Goal: Task Accomplishment & Management: Use online tool/utility

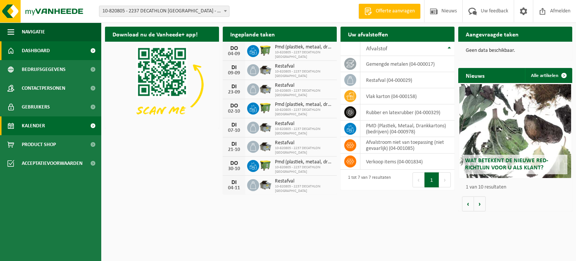
click at [39, 127] on span "Kalender" at bounding box center [33, 125] width 23 height 19
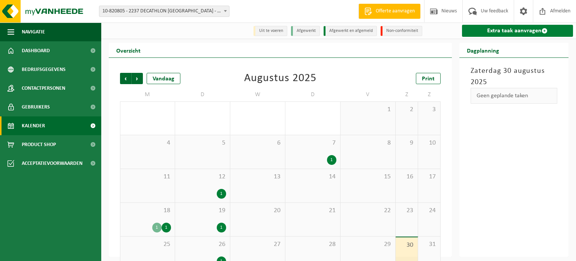
click at [548, 32] on link "Extra taak aanvragen" at bounding box center [517, 31] width 111 height 12
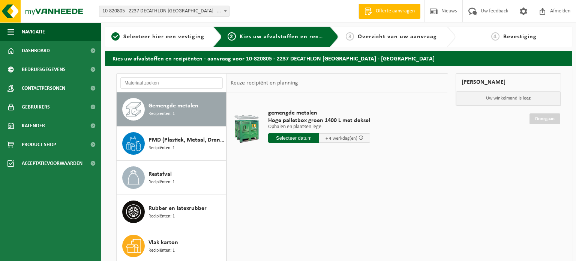
click at [291, 133] on input "text" at bounding box center [293, 137] width 51 height 9
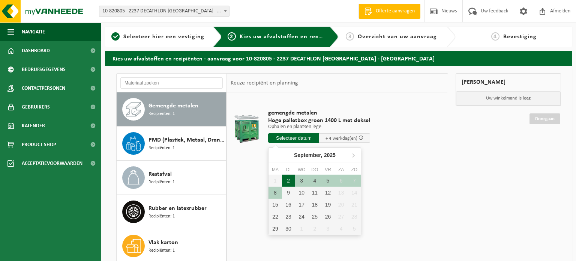
click at [285, 178] on div "2" at bounding box center [288, 180] width 13 height 12
type input "Van 2025-09-02"
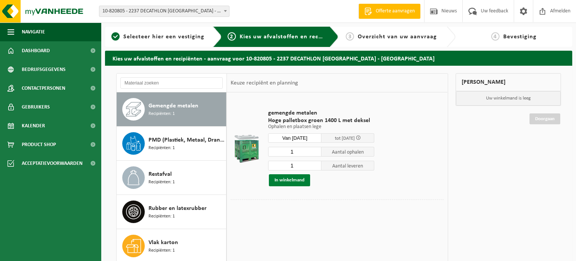
click at [288, 181] on button "In winkelmand" at bounding box center [289, 180] width 41 height 12
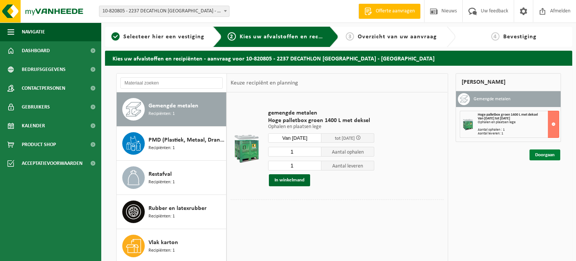
click at [535, 149] on link "Doorgaan" at bounding box center [544, 154] width 31 height 11
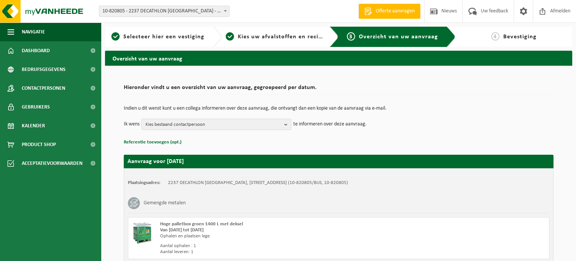
scroll to position [16, 0]
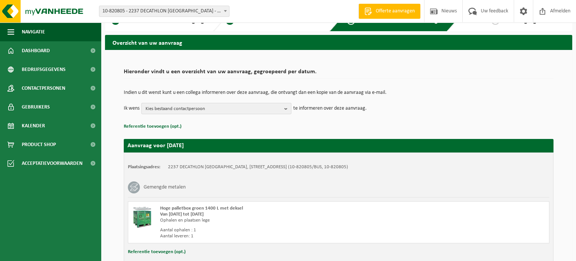
click at [247, 105] on span "Kies bestaand contactpersoon" at bounding box center [213, 108] width 136 height 11
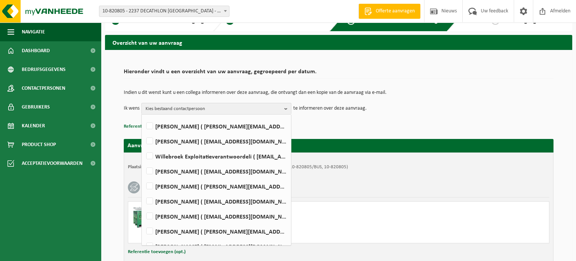
scroll to position [108, 0]
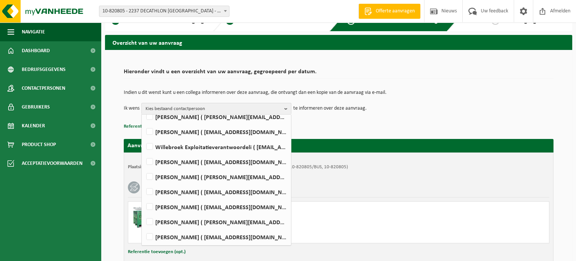
click at [448, 126] on p "Referentie toevoegen (opt.)" at bounding box center [339, 126] width 430 height 10
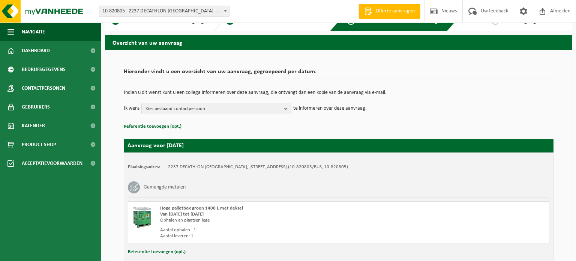
scroll to position [66, 0]
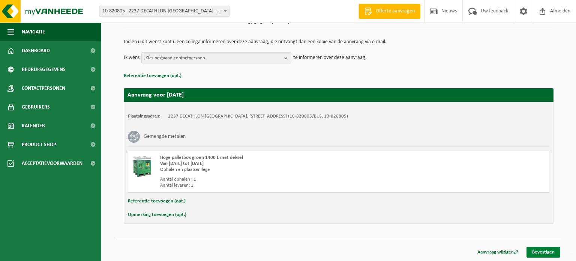
click at [547, 250] on link "Bevestigen" at bounding box center [543, 251] width 34 height 11
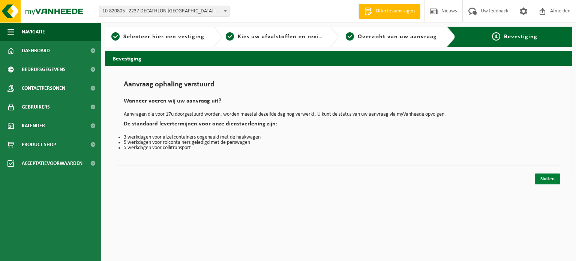
click at [555, 183] on link "Sluiten" at bounding box center [547, 178] width 25 height 11
